Goal: Task Accomplishment & Management: Manage account settings

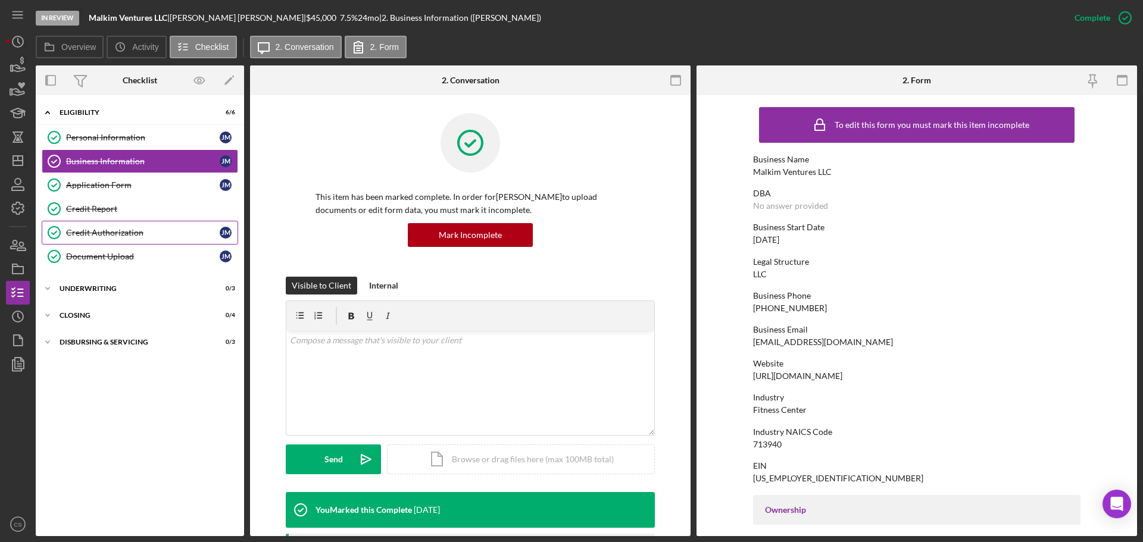
scroll to position [457, 0]
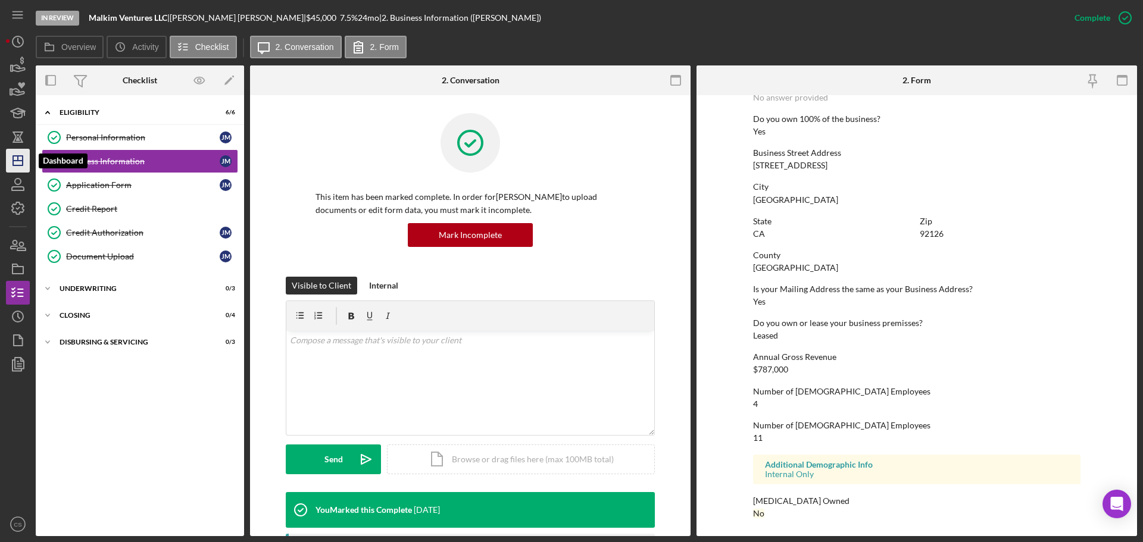
click at [20, 158] on icon "Icon/Dashboard" at bounding box center [18, 161] width 30 height 30
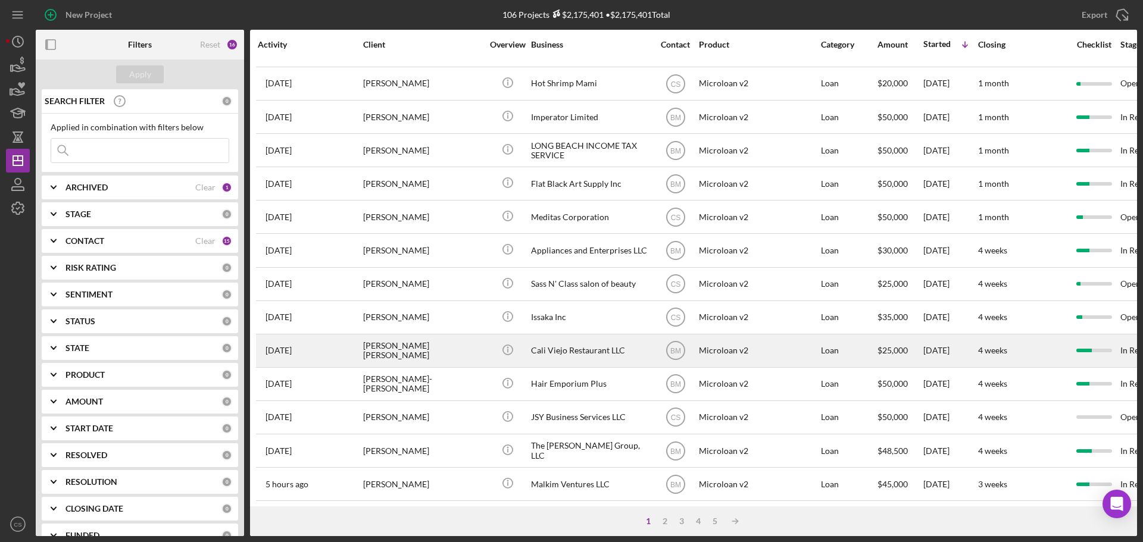
scroll to position [179, 0]
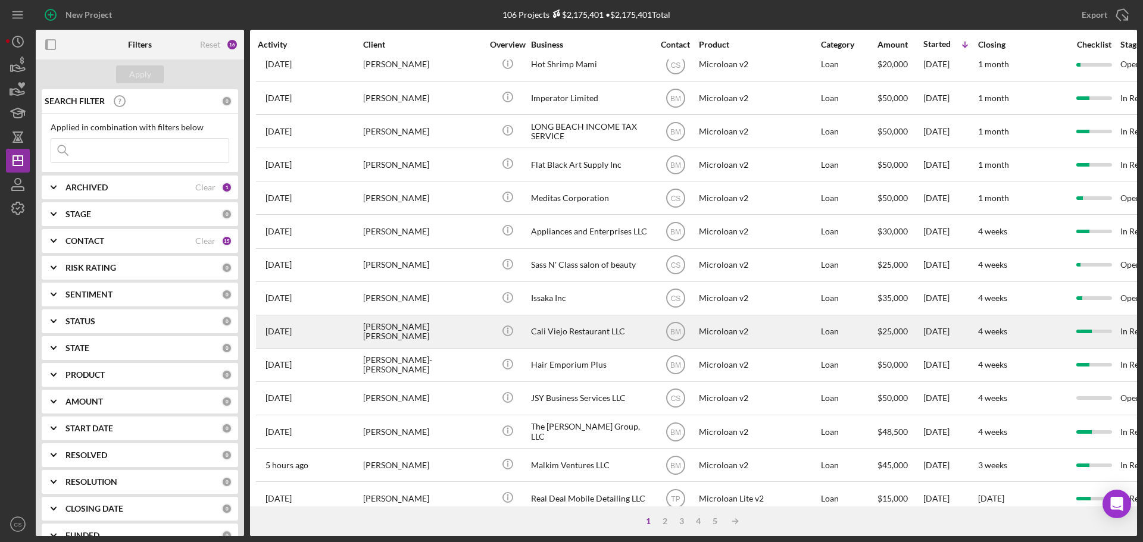
click at [489, 333] on div "Icon/Info" at bounding box center [507, 332] width 45 height 32
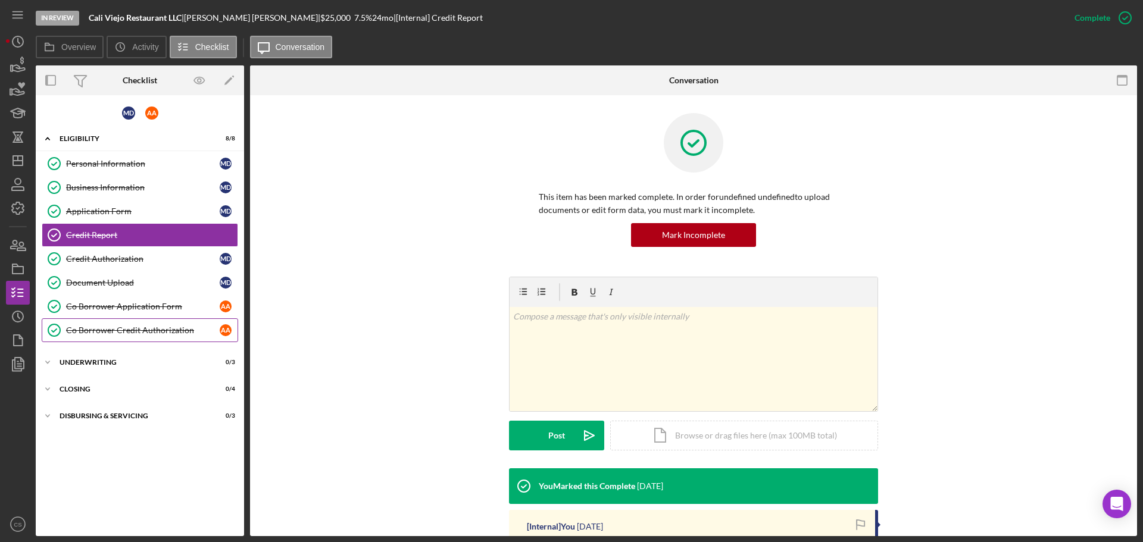
click at [182, 323] on link "Co Borrower Credit Authorization Co Borrower Credit Authorization A A" at bounding box center [140, 330] width 196 height 24
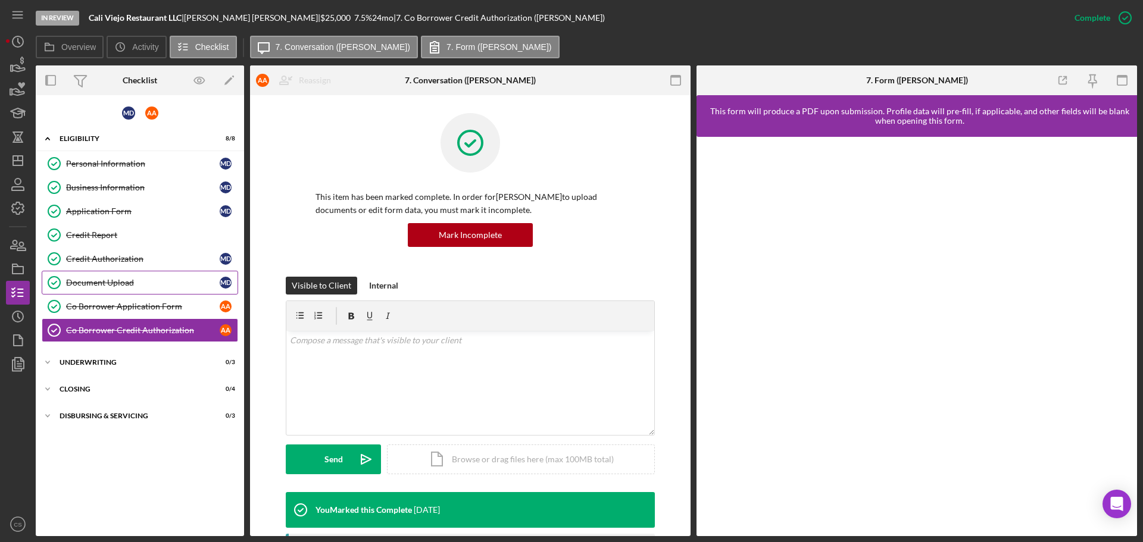
click at [176, 282] on div "Document Upload" at bounding box center [143, 283] width 154 height 10
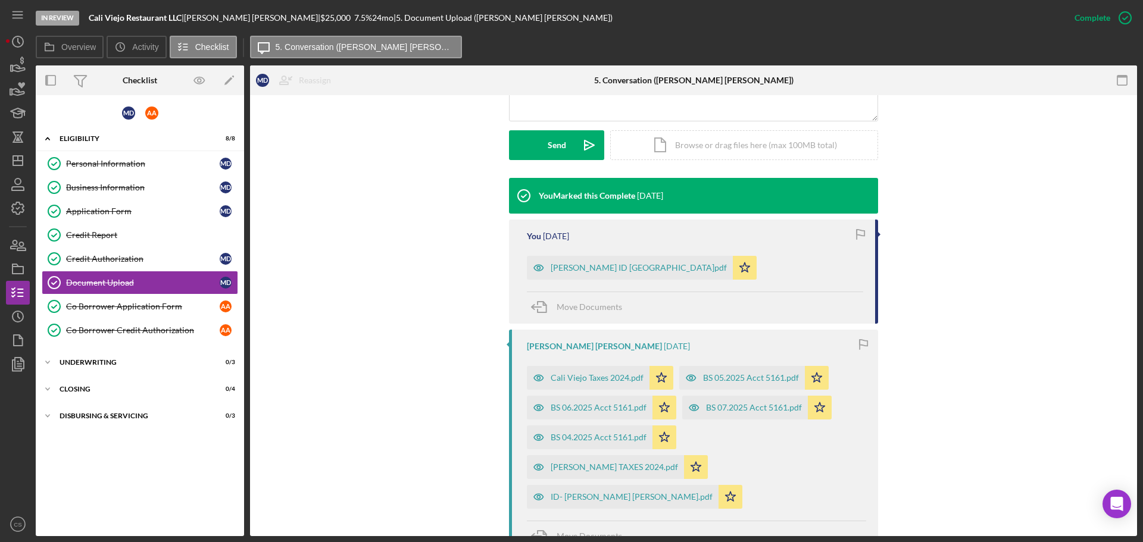
scroll to position [417, 0]
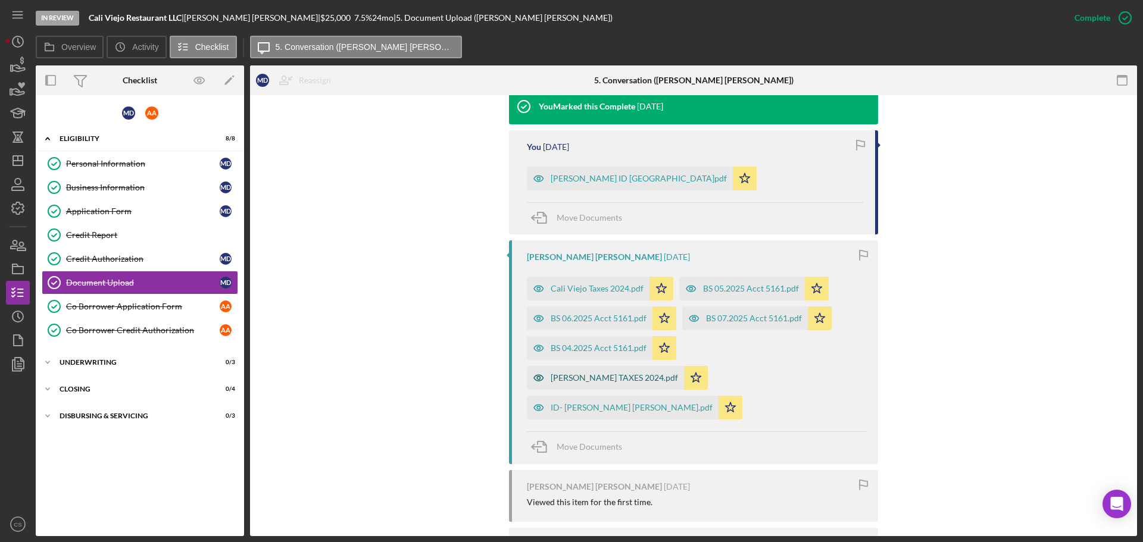
click at [678, 373] on div "[PERSON_NAME] TAXES 2024.pdf" at bounding box center [614, 378] width 127 height 10
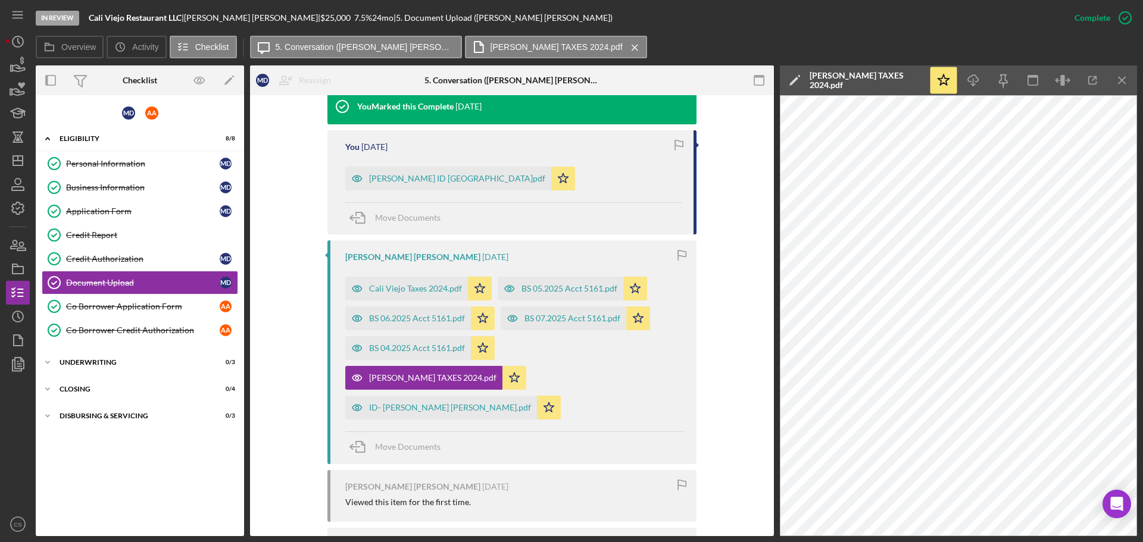
click at [635, 382] on div "[PERSON_NAME] [PERSON_NAME] [DATE] Cali Viejo Taxes 2024.pdf Icon/Star BS 05.20…" at bounding box center [511, 352] width 369 height 223
click at [412, 174] on div "[PERSON_NAME] ID [GEOGRAPHIC_DATA]pdf" at bounding box center [457, 179] width 176 height 10
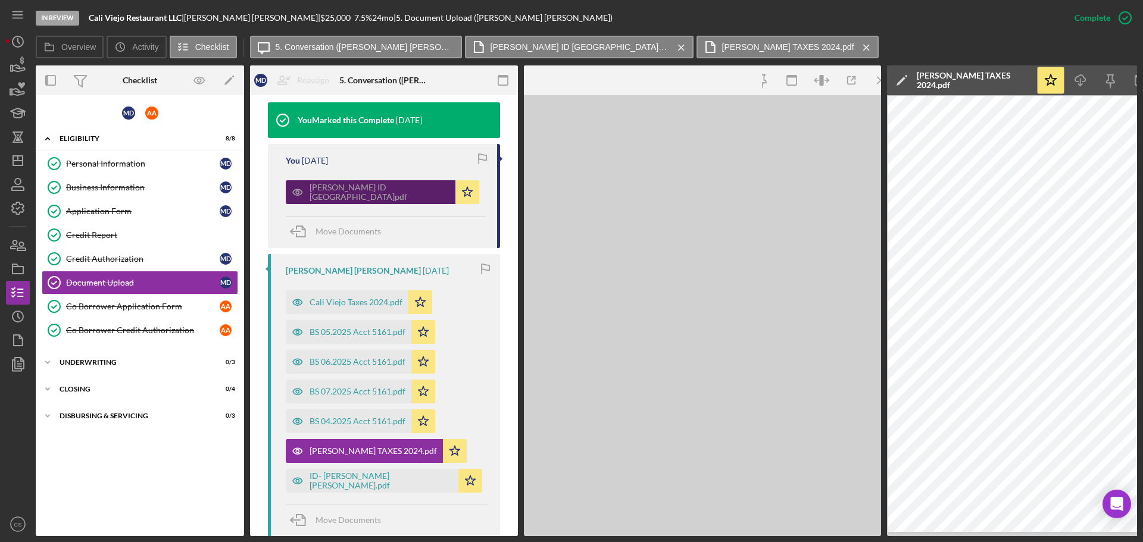
scroll to position [430, 0]
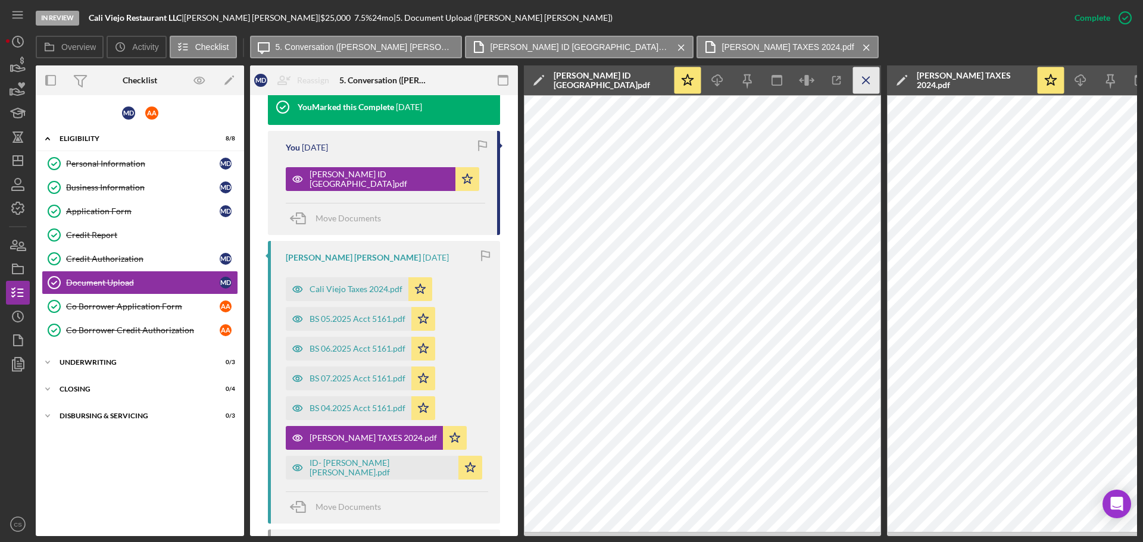
click at [869, 76] on icon "Icon/Menu Close" at bounding box center [866, 80] width 27 height 27
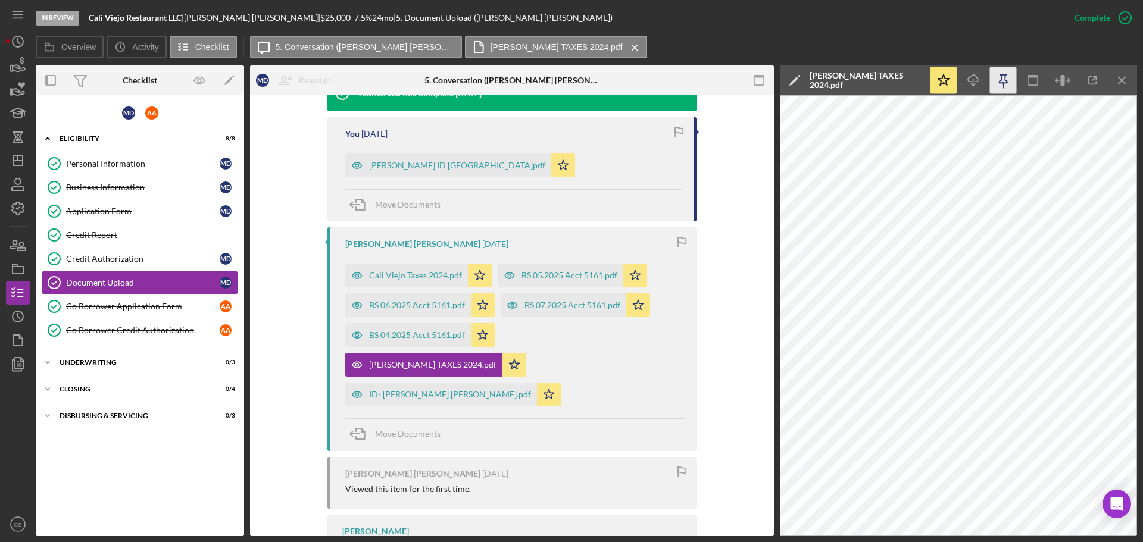
scroll to position [417, 0]
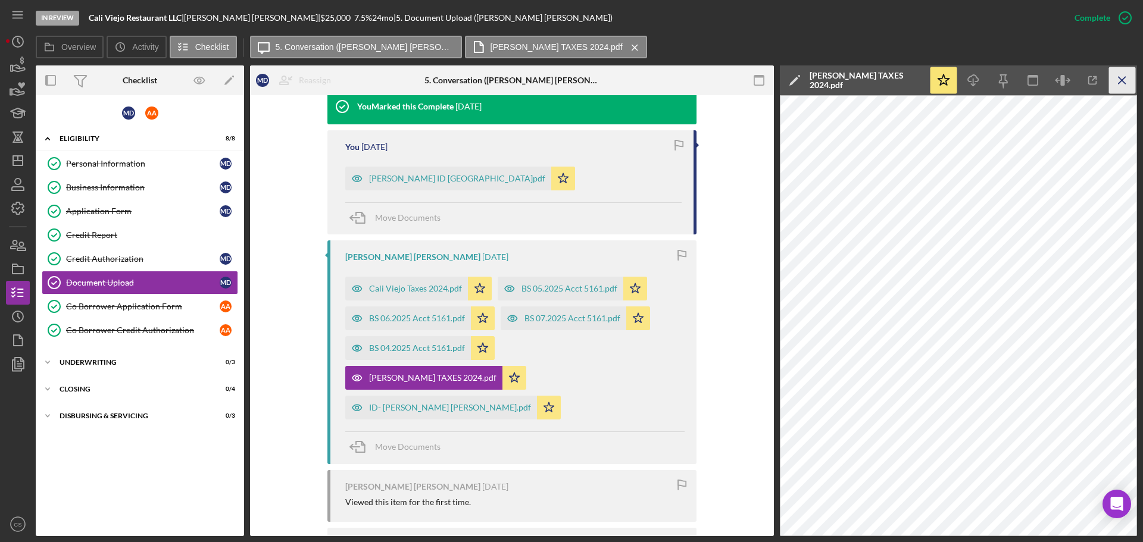
click at [1128, 80] on icon "Icon/Menu Close" at bounding box center [1122, 80] width 27 height 27
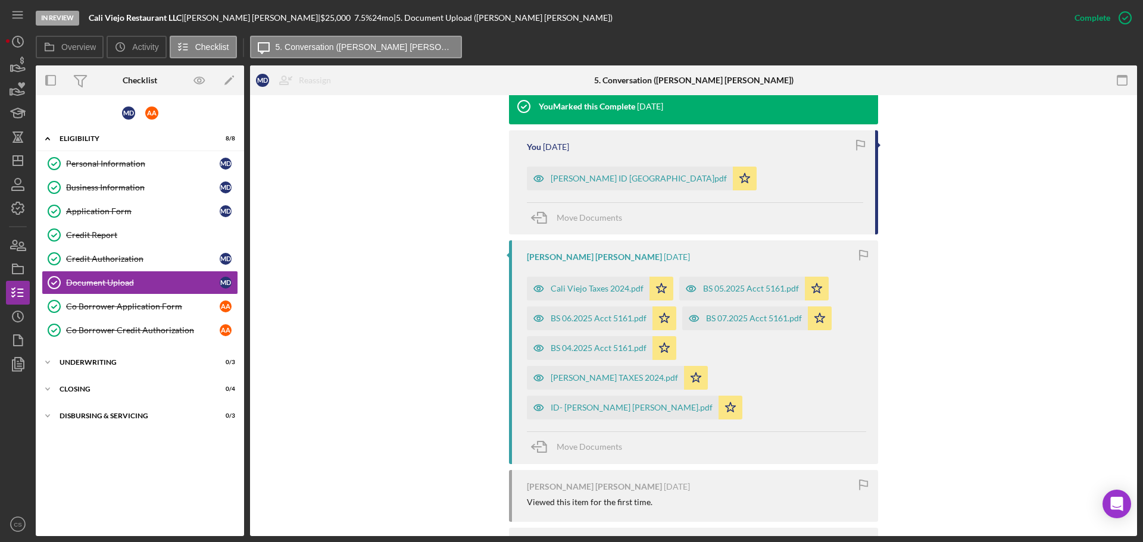
click at [832, 377] on div "Cali Viejo Taxes 2024.pdf Icon/Star BS 05.2025 Acct 5161.pdf Icon/Star BS 06.20…" at bounding box center [696, 345] width 339 height 149
click at [122, 230] on div "Credit Report" at bounding box center [151, 235] width 171 height 10
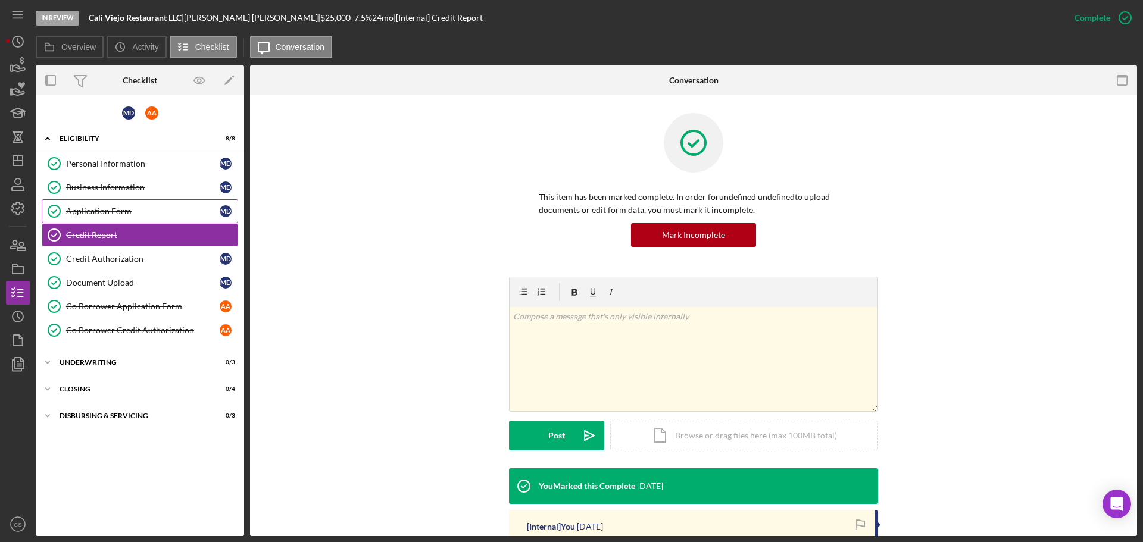
click at [163, 204] on link "Application Form Application Form M D" at bounding box center [140, 211] width 196 height 24
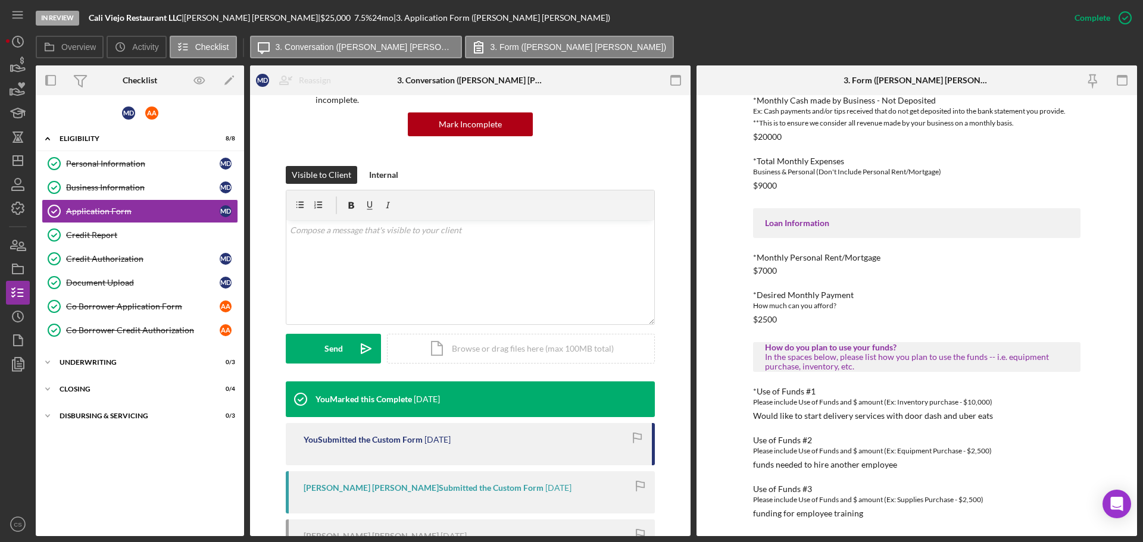
scroll to position [235, 0]
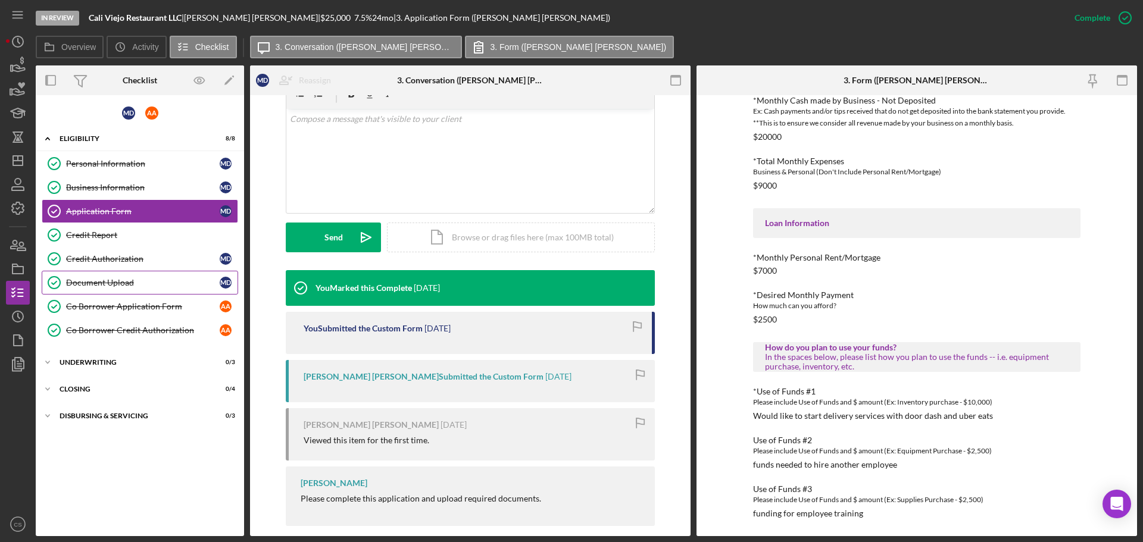
click at [139, 282] on div "Document Upload" at bounding box center [143, 283] width 154 height 10
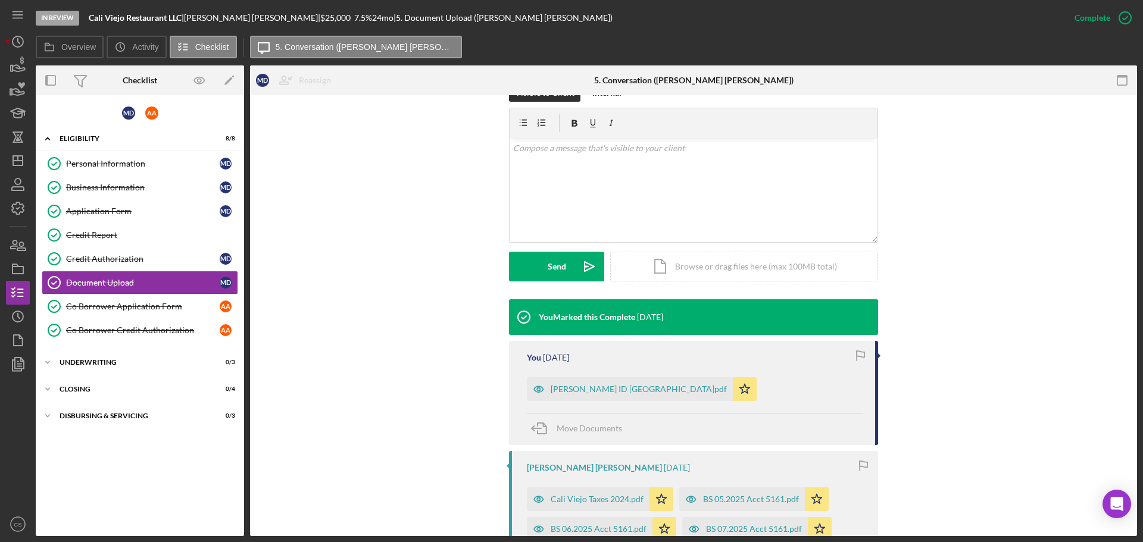
scroll to position [298, 0]
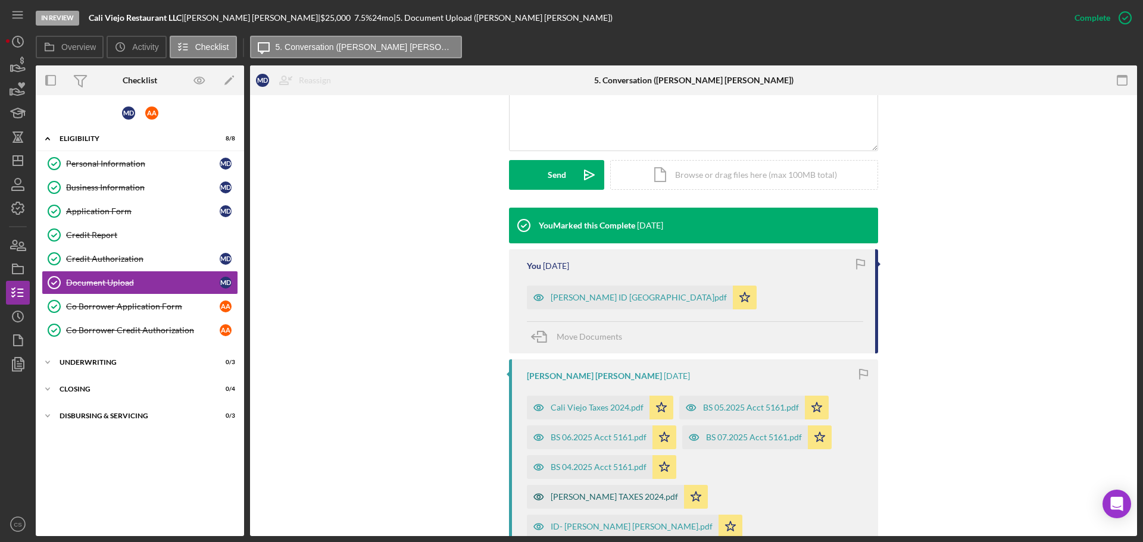
click at [678, 492] on div "[PERSON_NAME] TAXES 2024.pdf" at bounding box center [614, 497] width 127 height 10
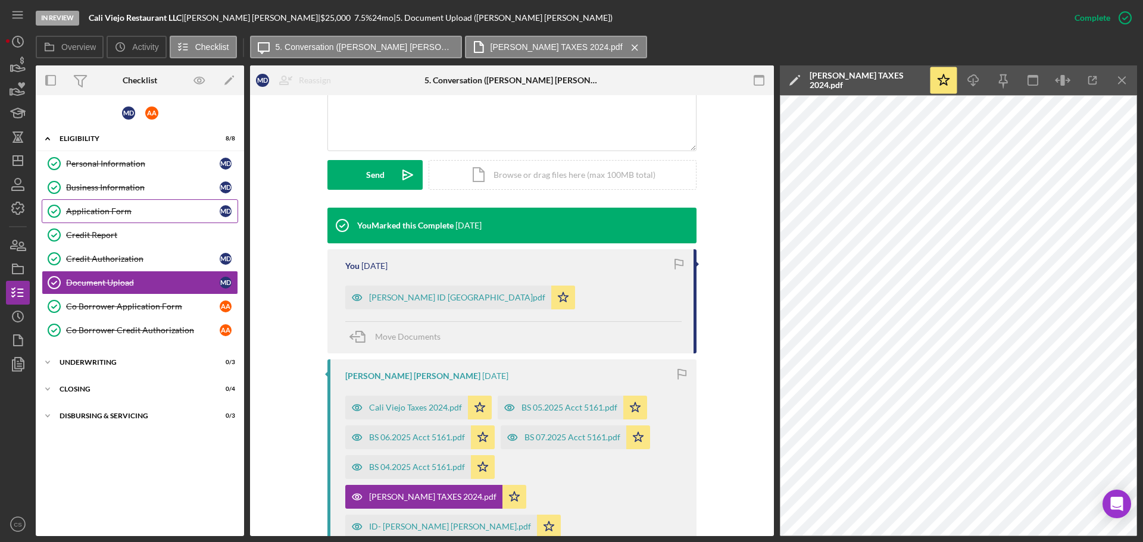
drag, startPoint x: 108, startPoint y: 214, endPoint x: 125, endPoint y: 210, distance: 17.3
click at [108, 214] on div "Application Form" at bounding box center [143, 212] width 154 height 10
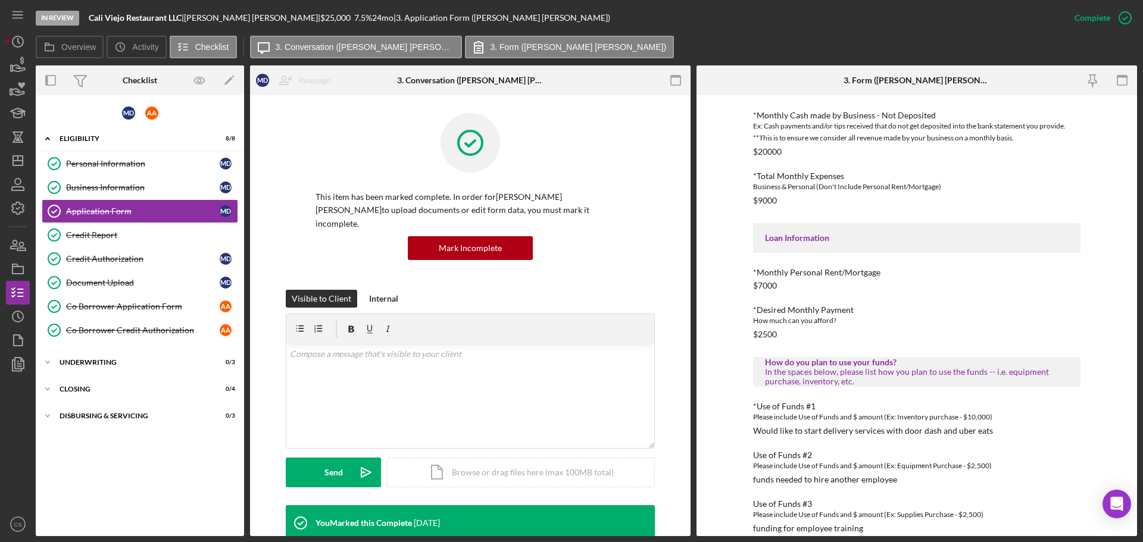
scroll to position [408, 0]
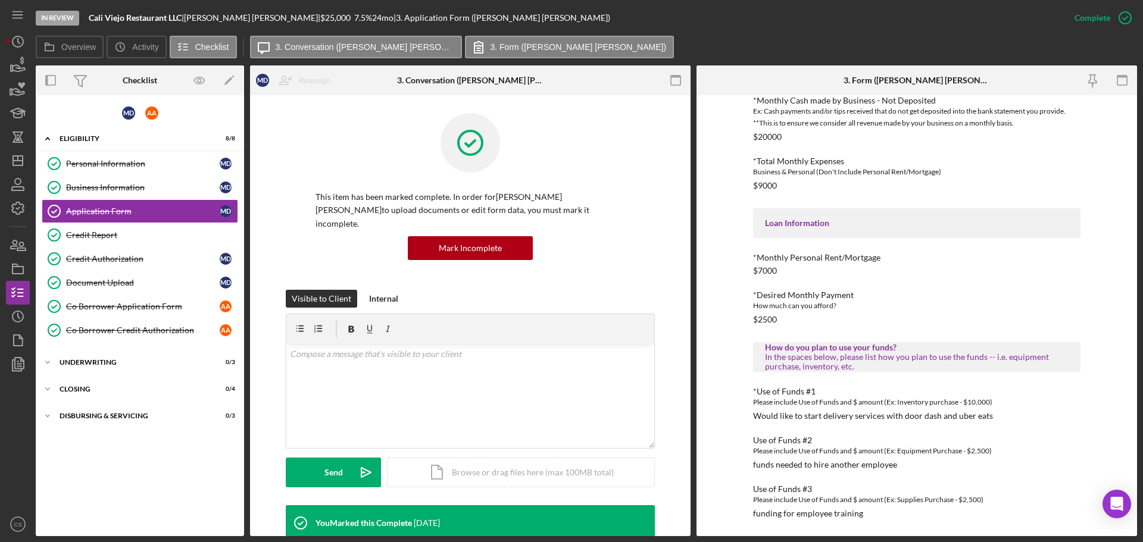
click at [572, 38] on div "Overview Icon/History Activity Checklist Icon/Message 3. Conversation ([PERSON_…" at bounding box center [586, 48] width 1101 height 24
click at [17, 164] on icon "Icon/Dashboard" at bounding box center [18, 161] width 30 height 30
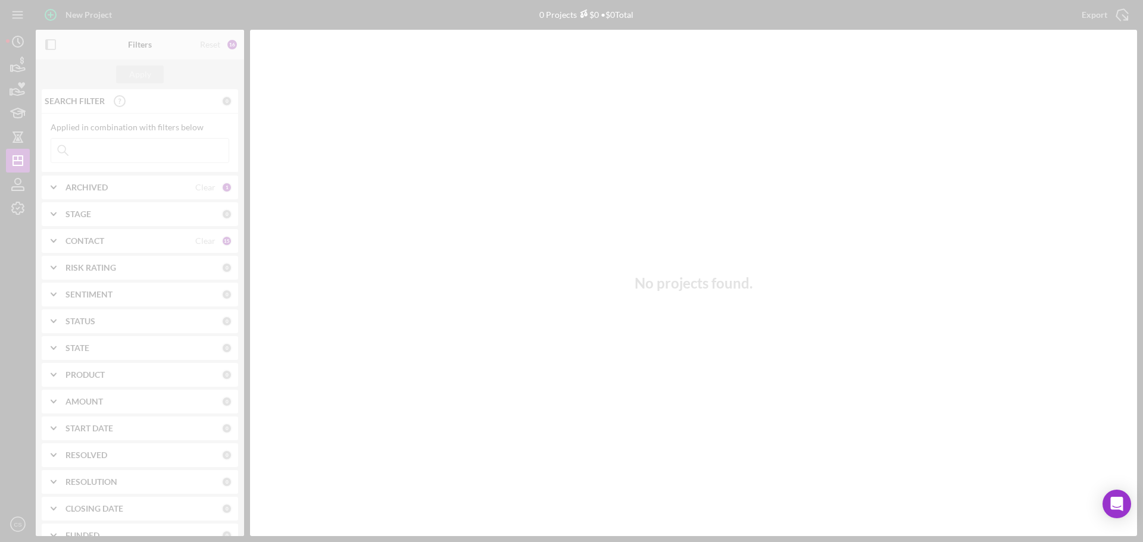
click at [129, 148] on div at bounding box center [571, 271] width 1143 height 542
click at [129, 149] on div at bounding box center [571, 271] width 1143 height 542
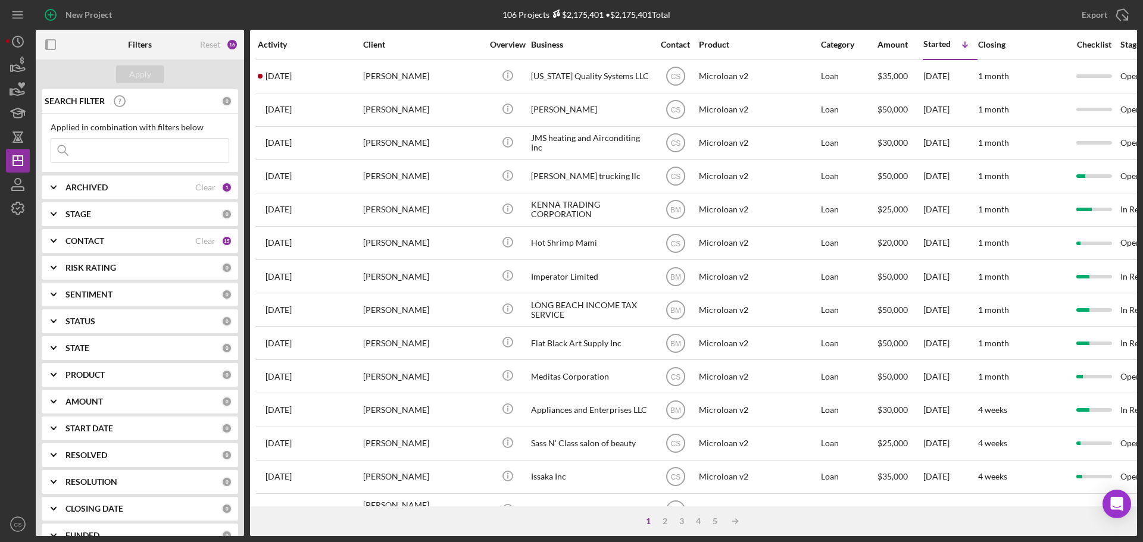
click at [129, 151] on input at bounding box center [139, 151] width 177 height 24
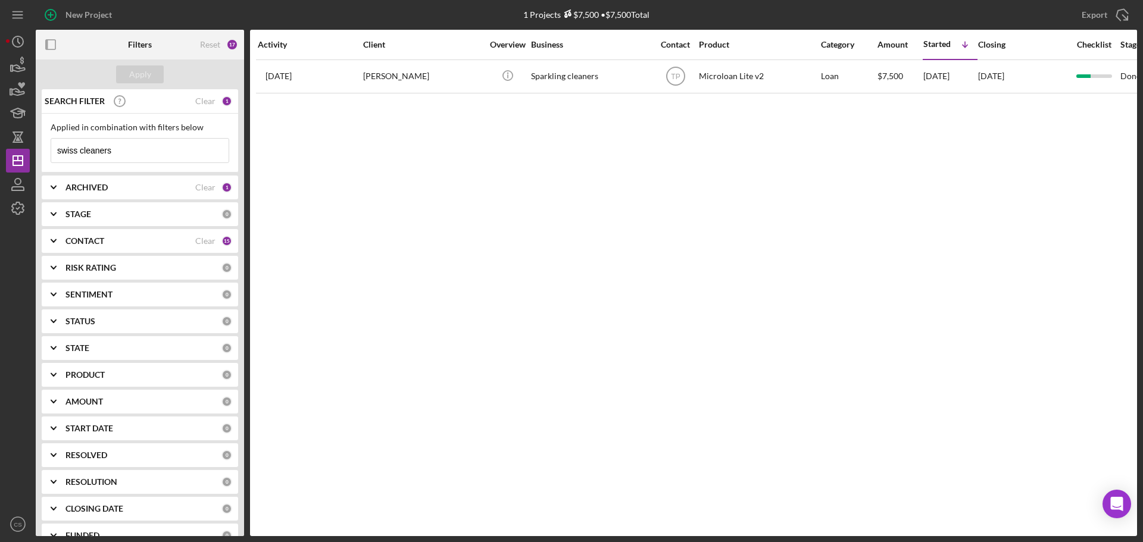
click at [172, 151] on input "swiss cleaners" at bounding box center [139, 151] width 177 height 24
type input "swiss cleaners llc"
click at [149, 72] on div "Apply" at bounding box center [140, 74] width 22 height 18
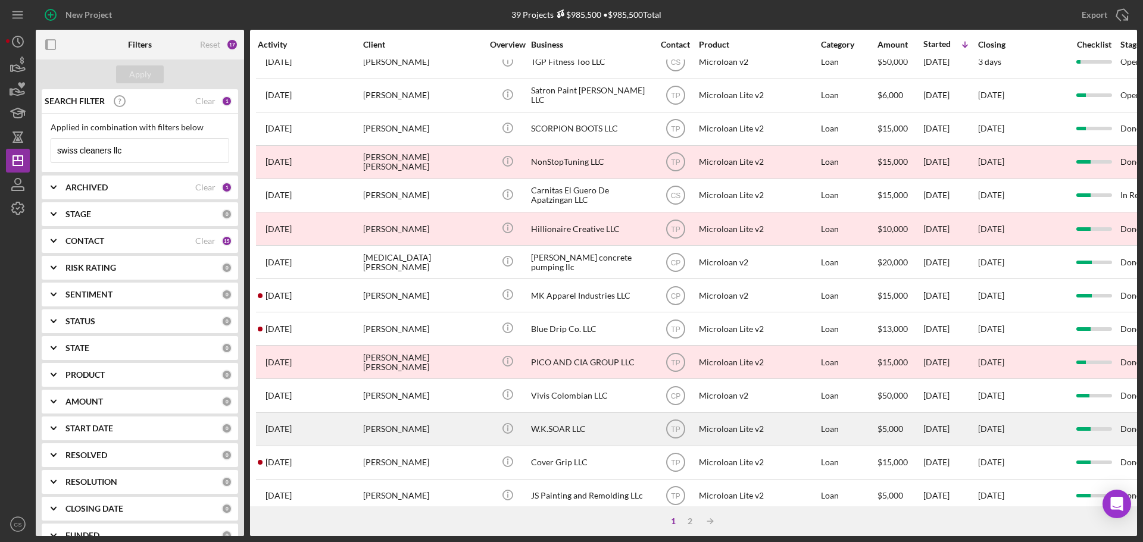
scroll to position [403, 0]
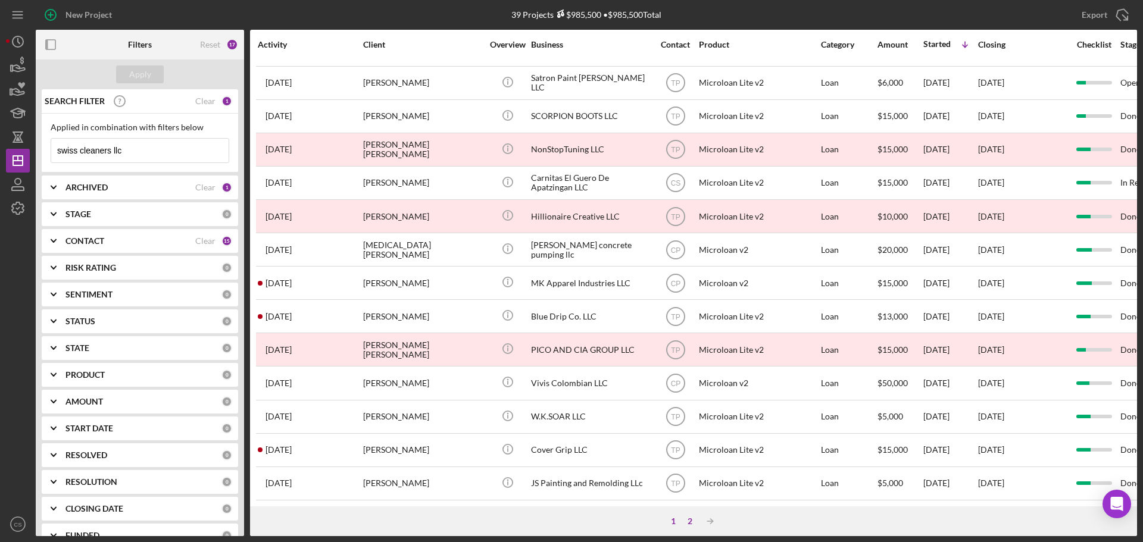
click at [690, 521] on div "2" at bounding box center [690, 522] width 17 height 10
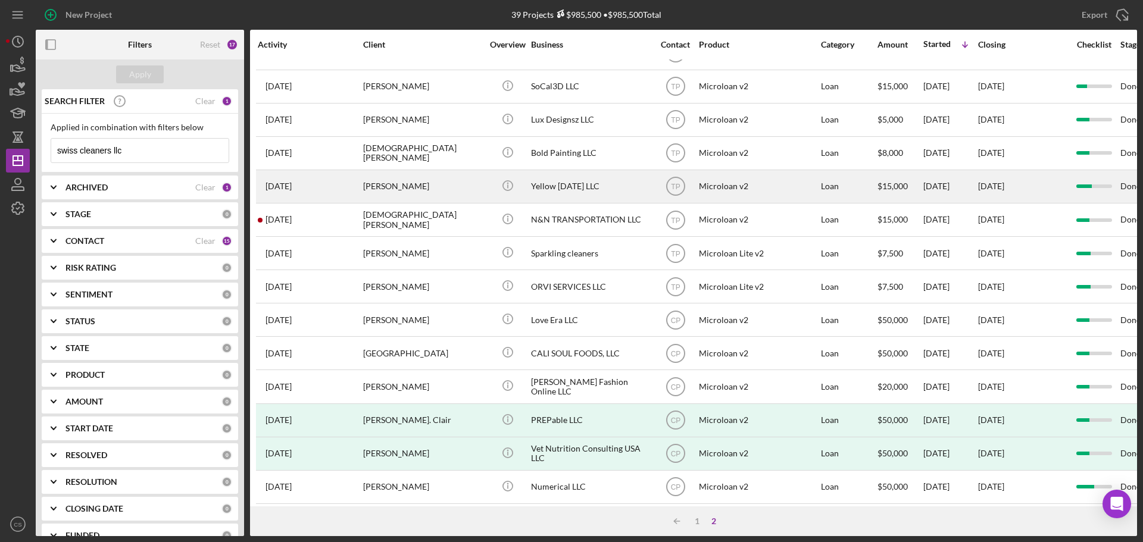
scroll to position [36, 0]
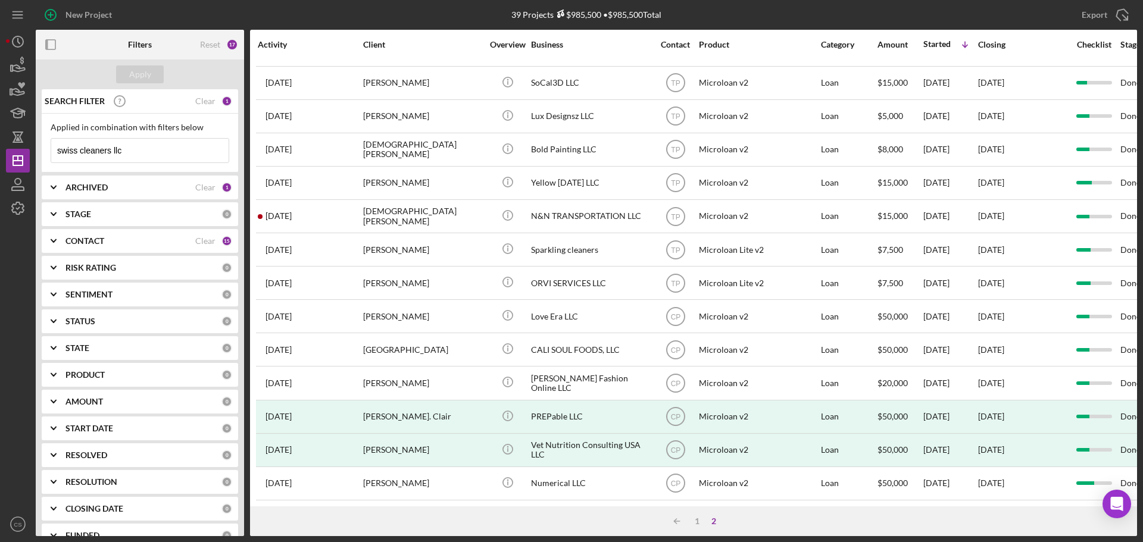
click at [104, 189] on b "ARCHIVED" at bounding box center [86, 188] width 42 height 10
click at [61, 257] on input "Archived" at bounding box center [57, 255] width 12 height 12
checkbox input "true"
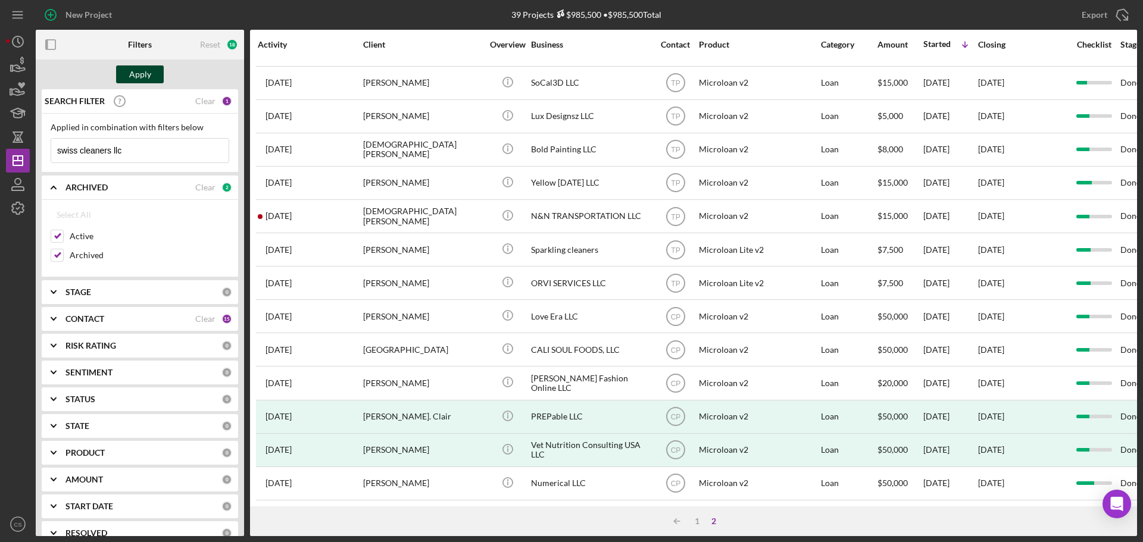
click at [138, 73] on div "Apply" at bounding box center [140, 74] width 22 height 18
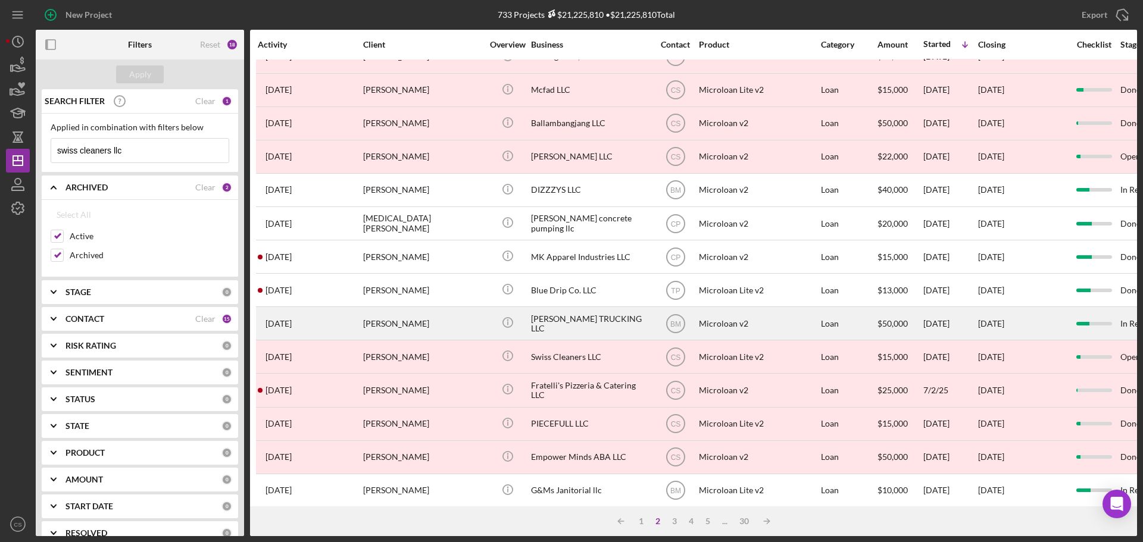
scroll to position [403, 0]
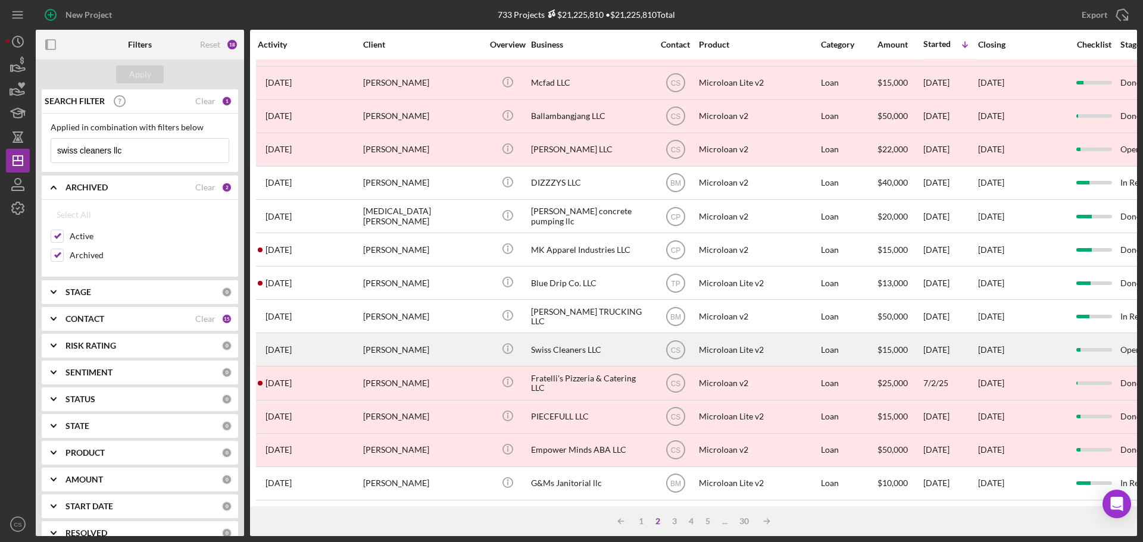
click at [436, 343] on div "[PERSON_NAME]" at bounding box center [422, 350] width 119 height 32
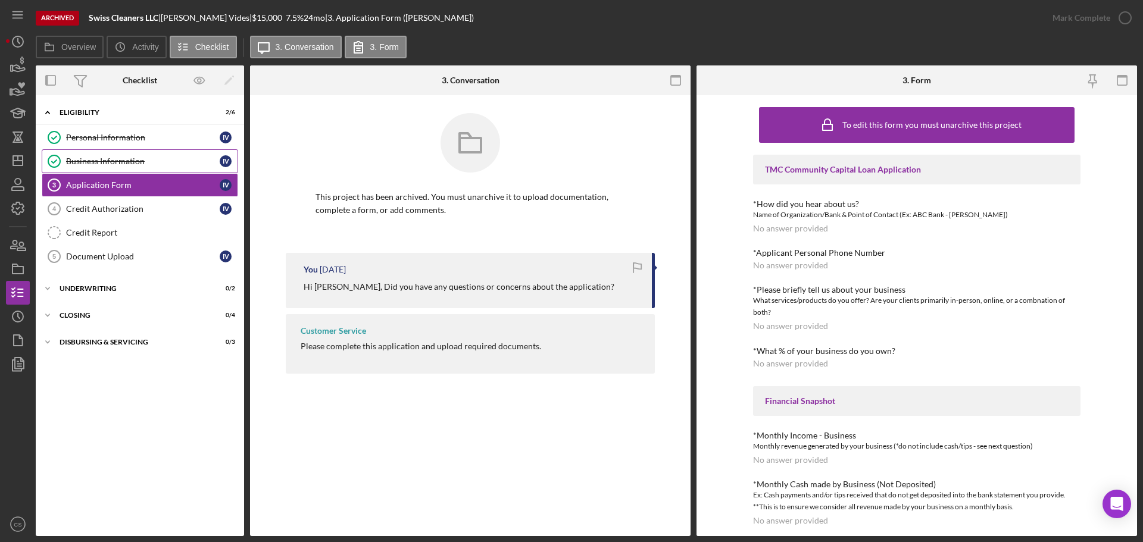
click at [173, 165] on div "Business Information" at bounding box center [143, 162] width 154 height 10
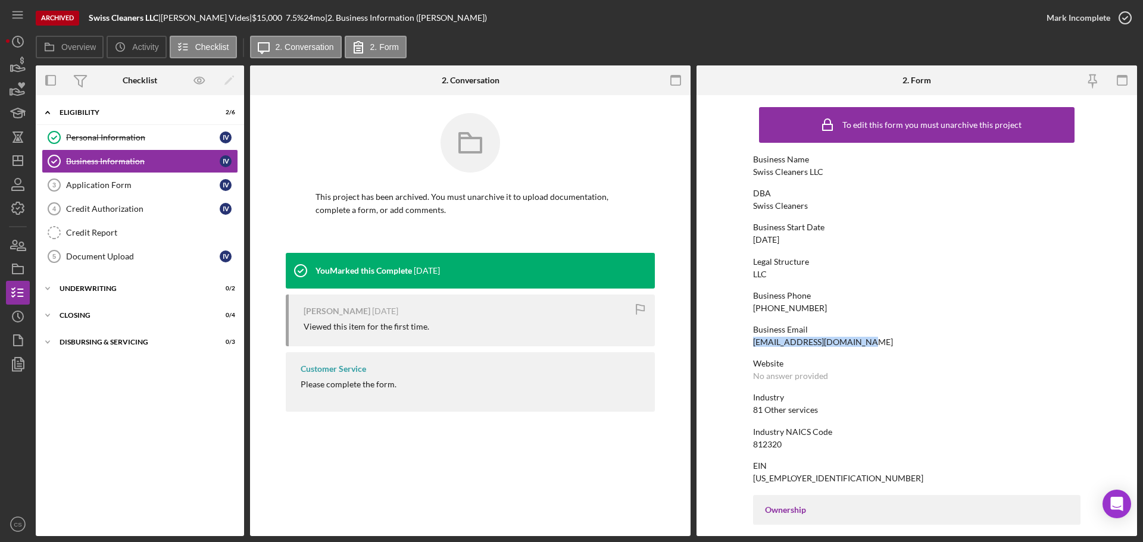
drag, startPoint x: 851, startPoint y: 339, endPoint x: 749, endPoint y: 347, distance: 102.1
click at [749, 347] on form "To edit this form you must unarchive this project Business Name Swiss Cleaners …" at bounding box center [917, 315] width 441 height 441
copy div "[EMAIL_ADDRESS][DOMAIN_NAME]"
click at [499, 238] on div "This project has been archived. You must unarchive it to upload documentation, …" at bounding box center [470, 183] width 369 height 140
click at [5, 161] on div "Archived Swiss Cleaners LLC | [PERSON_NAME] | $15,000 7.5 % 24 mo | 2. Business…" at bounding box center [571, 271] width 1143 height 542
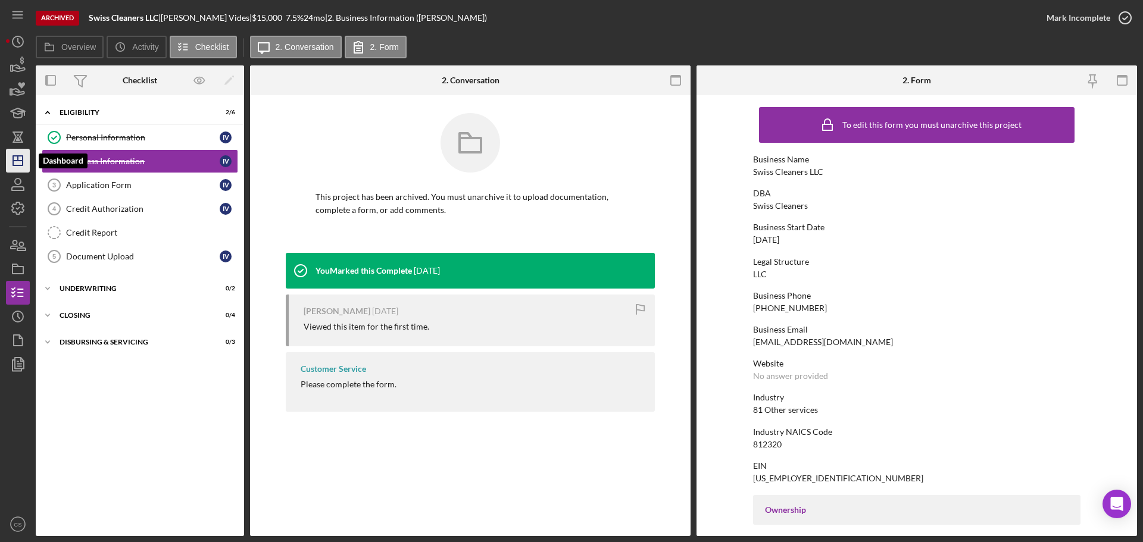
click at [14, 161] on line "button" at bounding box center [18, 161] width 10 height 0
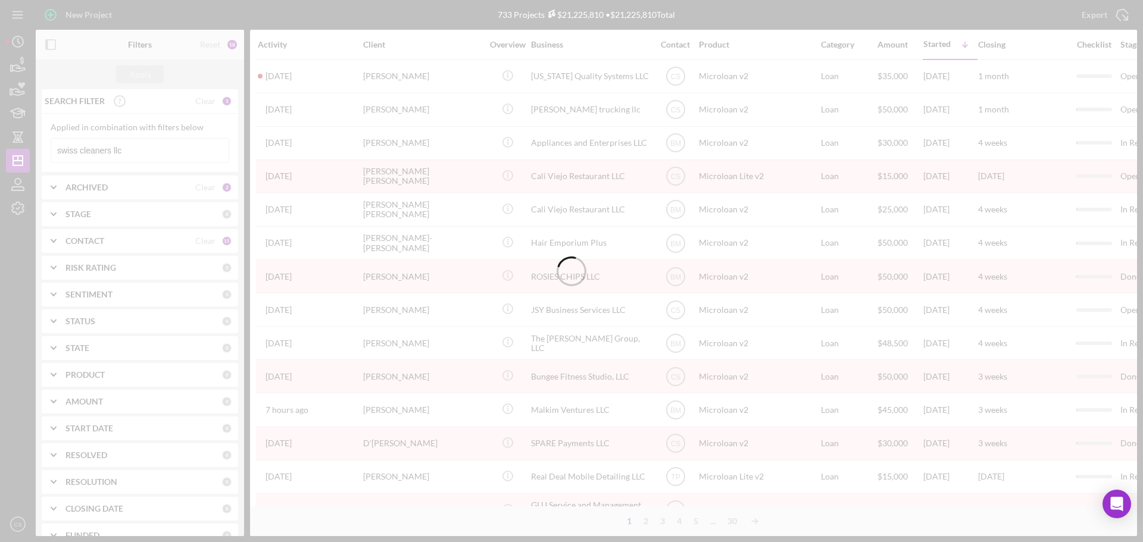
click at [144, 186] on div "ARCHIVED" at bounding box center [130, 188] width 130 height 10
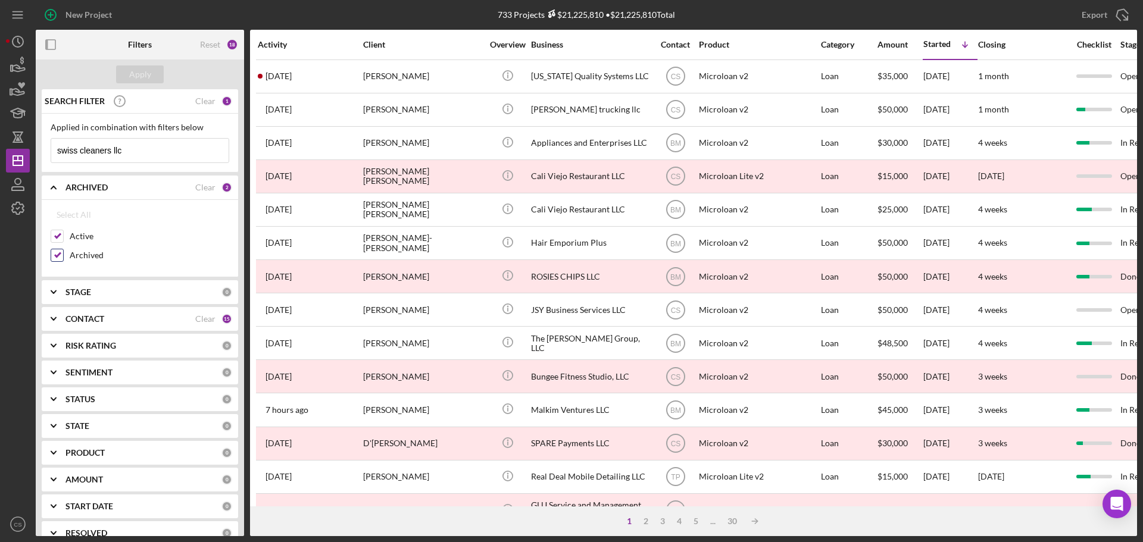
click at [60, 255] on input "Archived" at bounding box center [57, 255] width 12 height 12
checkbox input "false"
click at [152, 74] on button "Apply" at bounding box center [140, 74] width 48 height 18
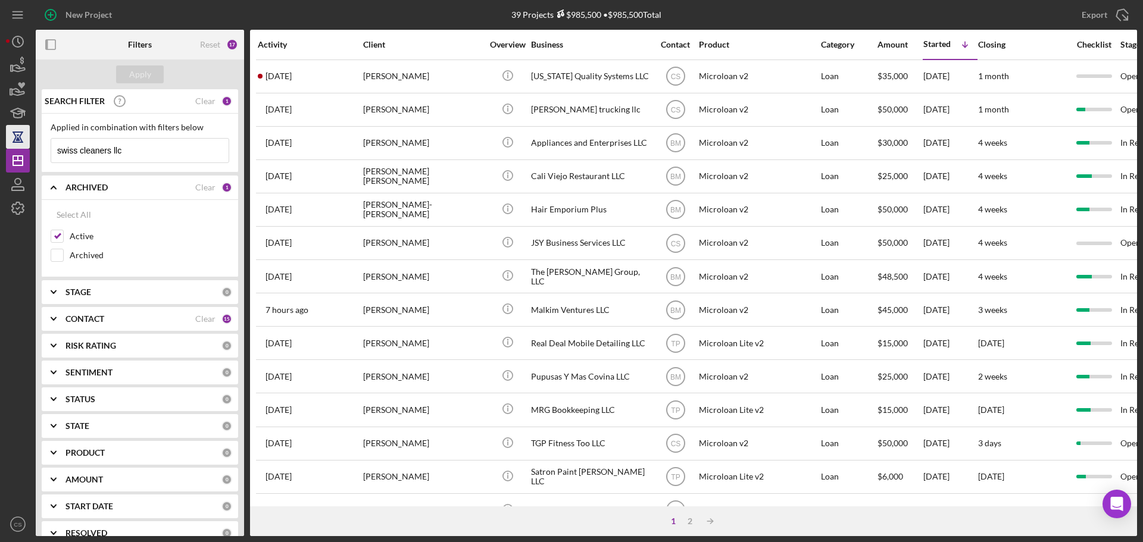
drag, startPoint x: 148, startPoint y: 148, endPoint x: 23, endPoint y: 146, distance: 125.0
click at [33, 146] on div "New Project 39 Projects $985,500 • $985,500 Total swiss cleaners llc Export Ico…" at bounding box center [571, 268] width 1131 height 536
click at [142, 73] on div "Apply" at bounding box center [140, 74] width 22 height 18
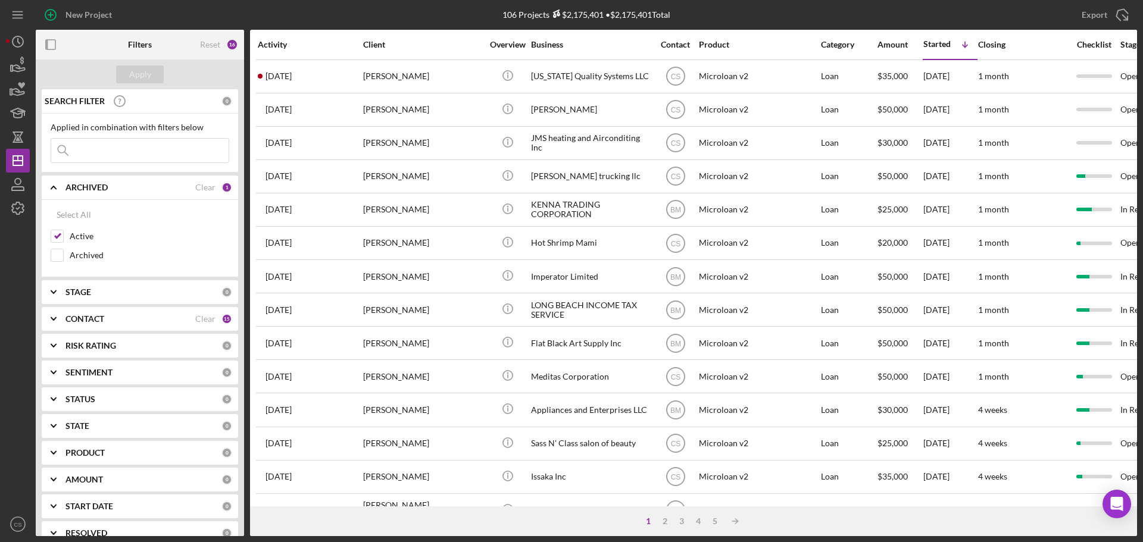
click at [473, 17] on div "106 Projects $2,175,401 • $2,175,401 Total swiss cleaners llc" at bounding box center [586, 15] width 367 height 30
click at [21, 163] on icon "Icon/Dashboard" at bounding box center [18, 161] width 30 height 30
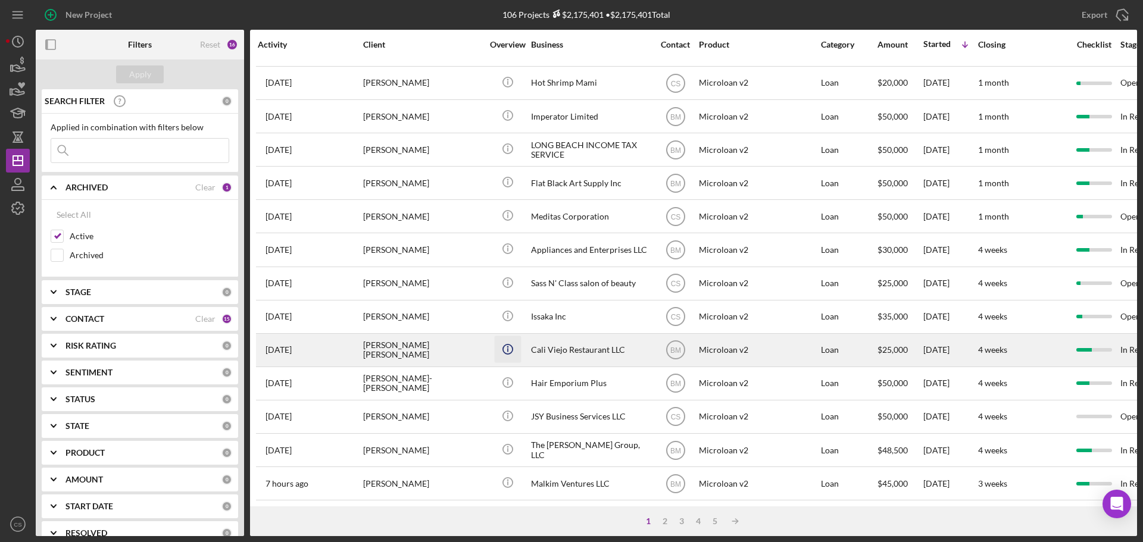
scroll to position [179, 0]
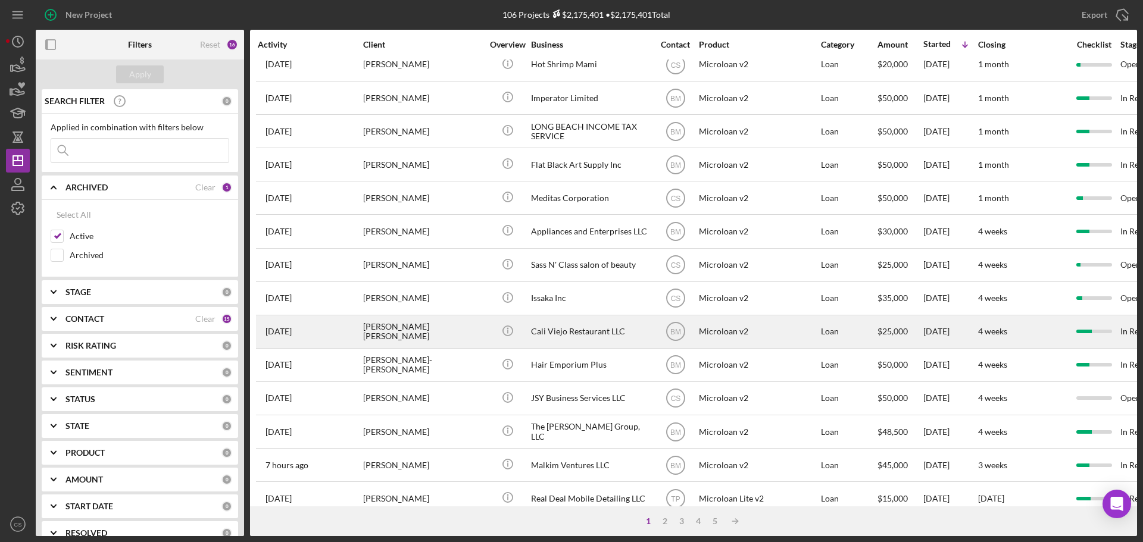
click at [485, 340] on td "Icon/Info" at bounding box center [508, 331] width 46 height 33
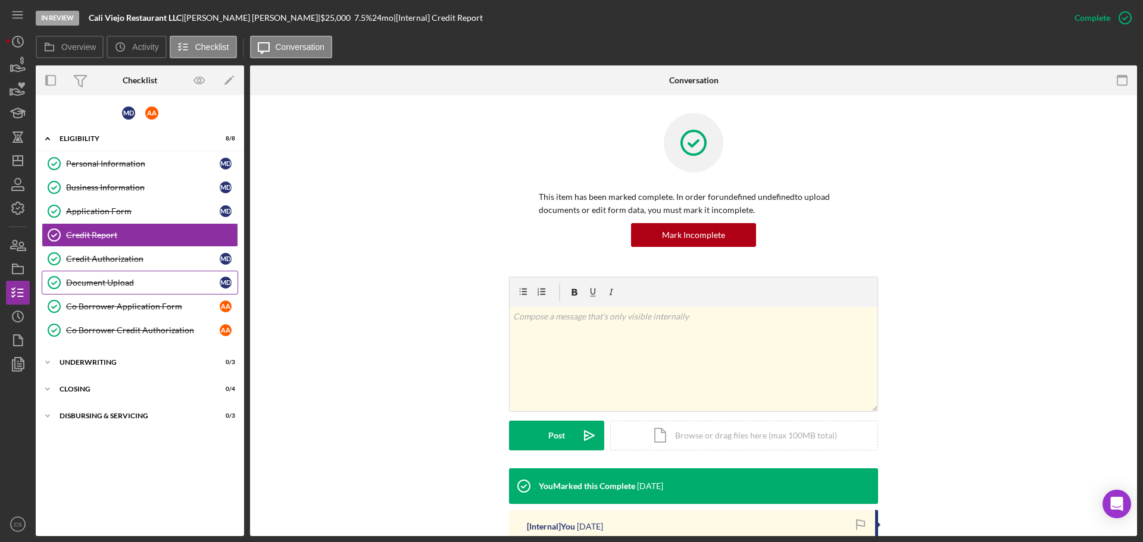
click at [154, 290] on link "Document Upload Document Upload M D" at bounding box center [140, 283] width 196 height 24
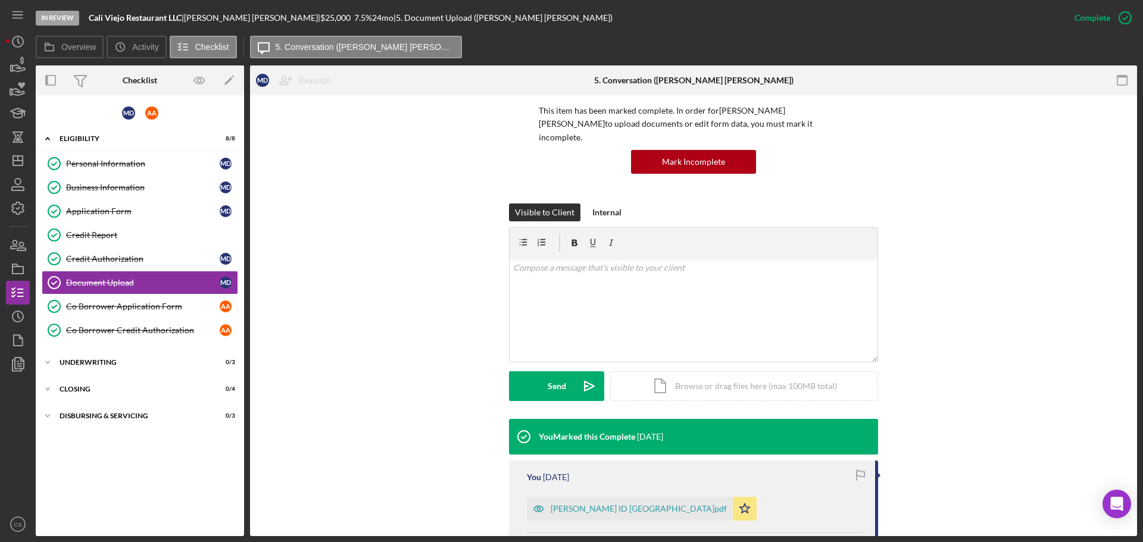
scroll to position [179, 0]
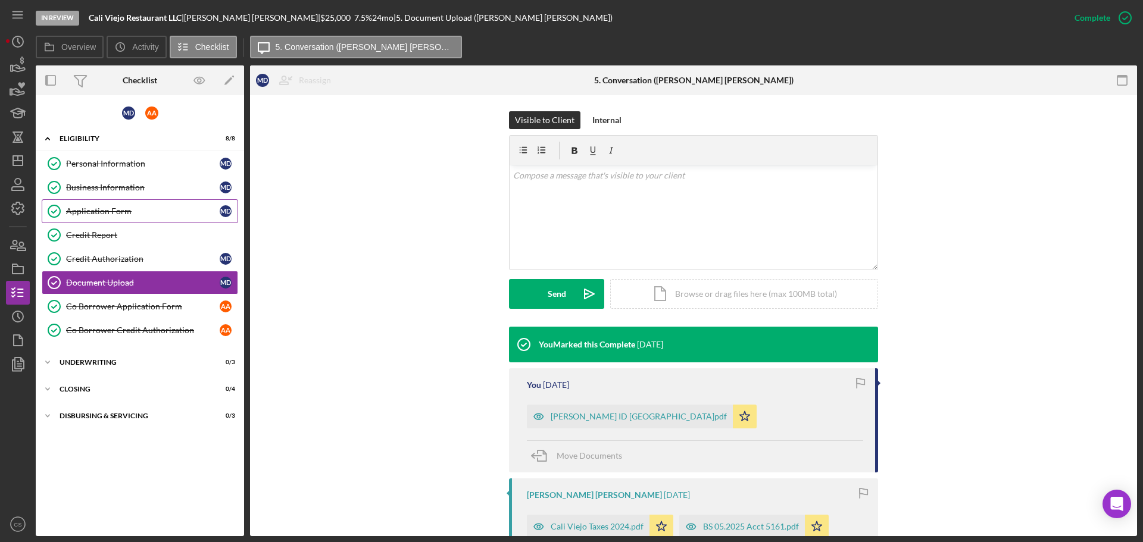
click at [139, 204] on link "Application Form Application Form M D" at bounding box center [140, 211] width 196 height 24
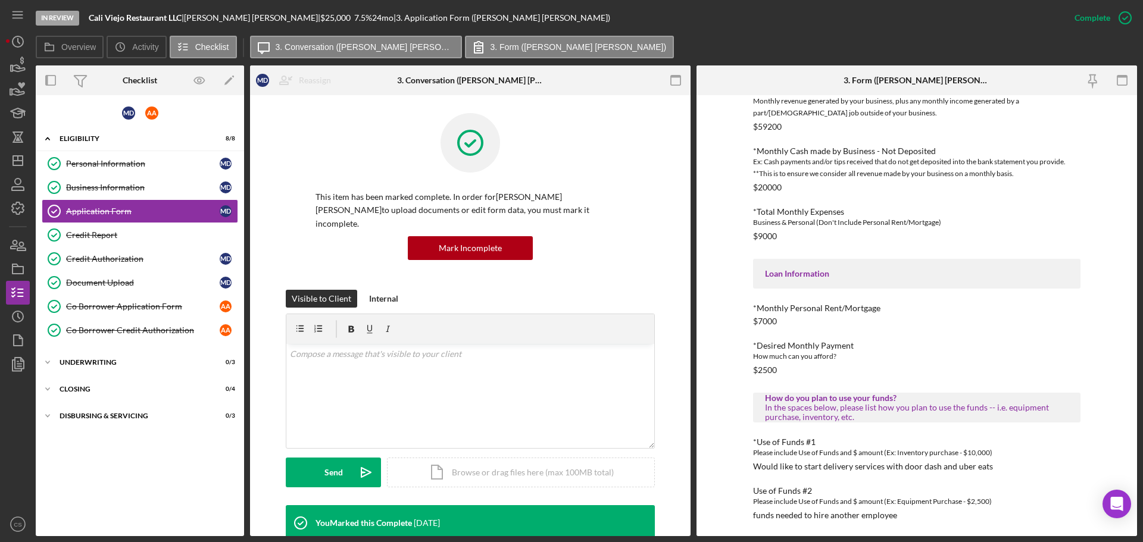
scroll to position [408, 0]
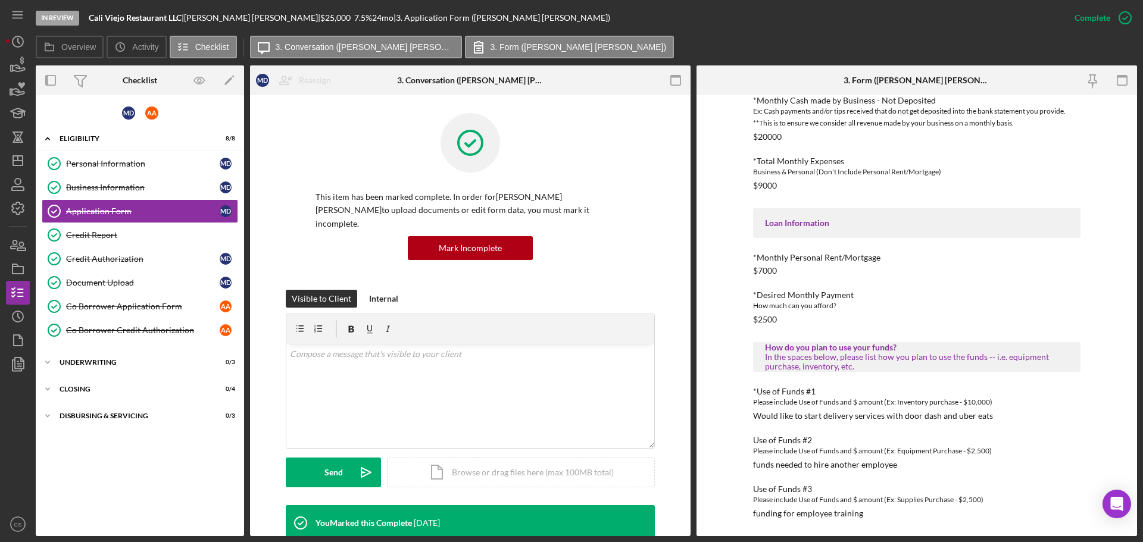
click at [171, 487] on div "M D A A Icon/Expander Eligibility 8 / 8 Personal Information Personal Informati…" at bounding box center [140, 315] width 208 height 429
